Goal: Information Seeking & Learning: Learn about a topic

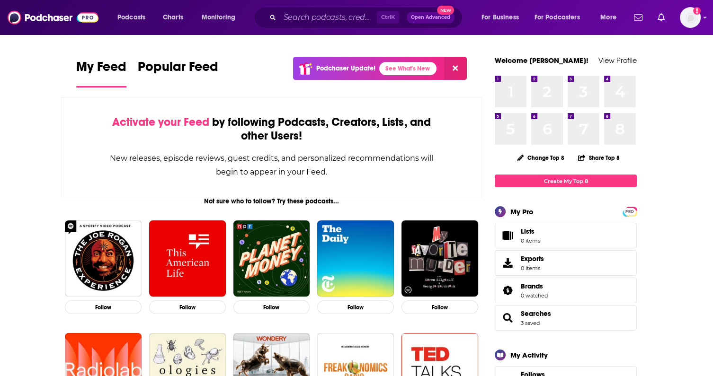
click at [334, 25] on div "Ctrl K Open Advanced New" at bounding box center [358, 18] width 209 height 22
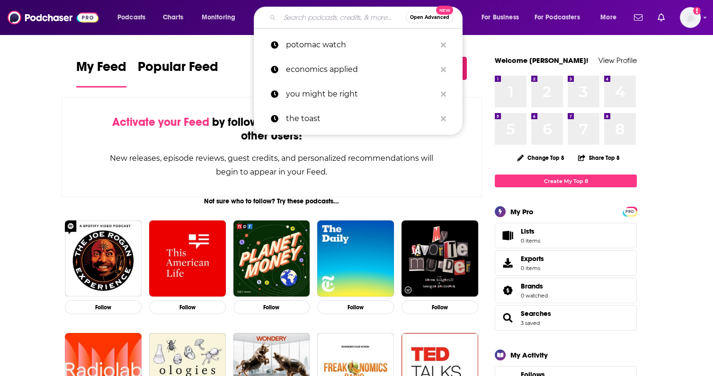
click at [352, 20] on input "Search podcasts, credits, & more..." at bounding box center [343, 17] width 126 height 15
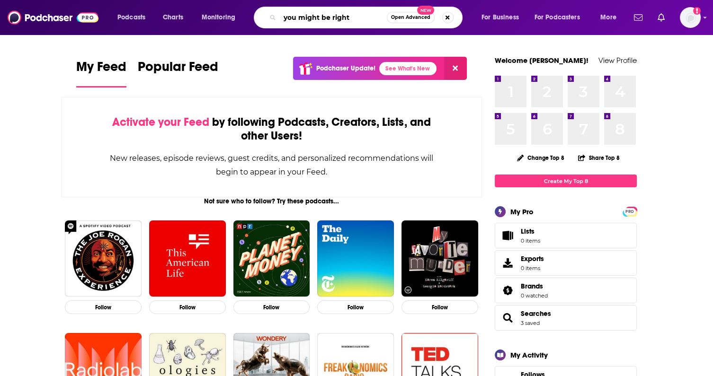
type input "you might be right"
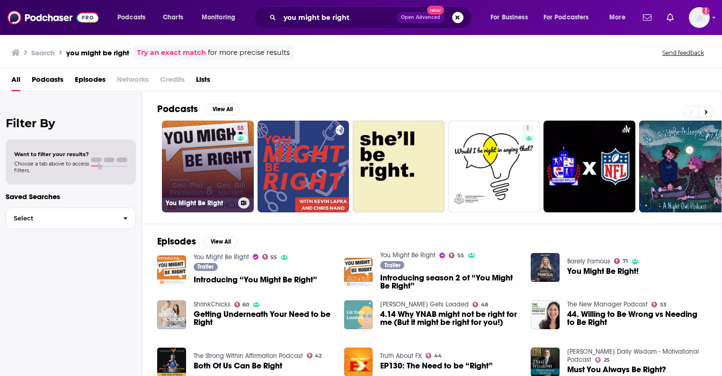
click at [201, 160] on link "55 You Might Be Right" at bounding box center [208, 167] width 92 height 92
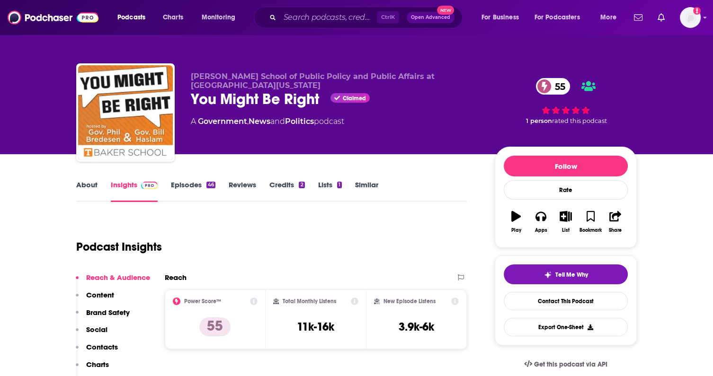
click at [180, 185] on link "Episodes 46" at bounding box center [193, 191] width 44 height 22
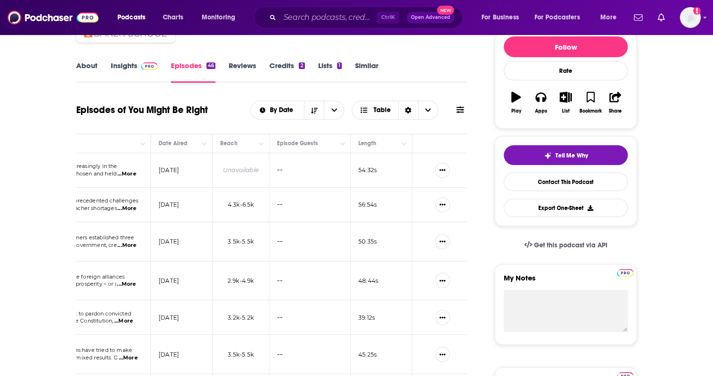
scroll to position [108, 0]
